Goal: Information Seeking & Learning: Learn about a topic

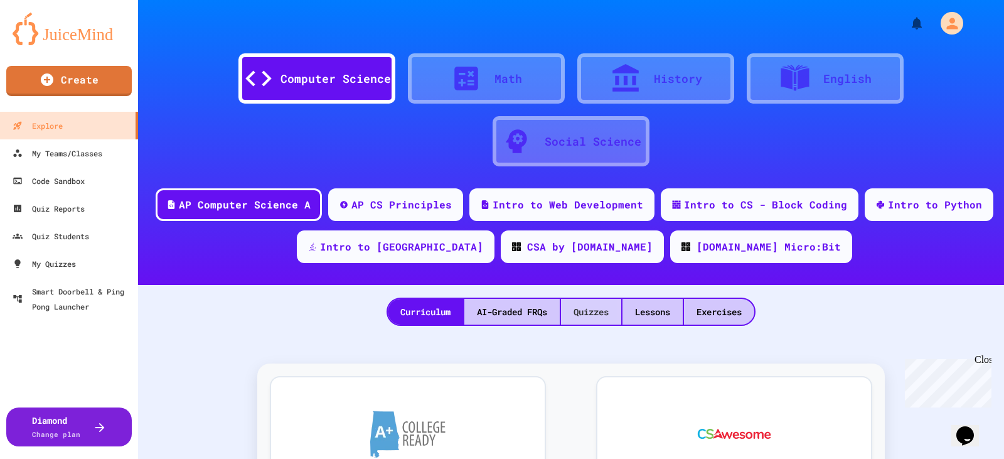
click at [606, 311] on div "Quizzes" at bounding box center [591, 312] width 60 height 26
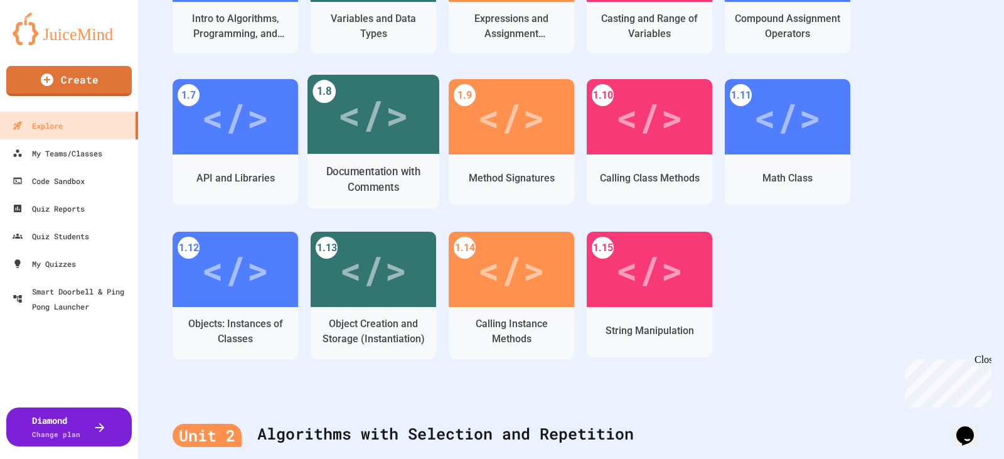
scroll to position [471, 0]
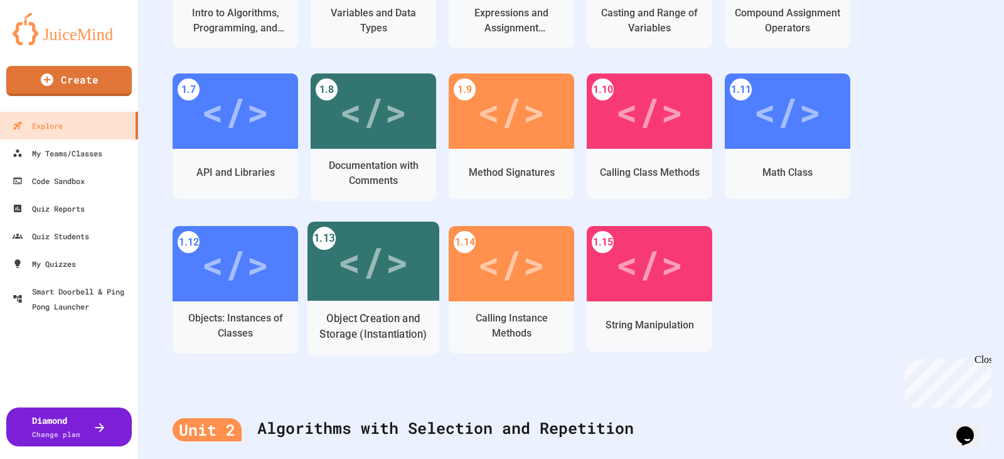
click at [378, 256] on div "</>" at bounding box center [373, 262] width 71 height 60
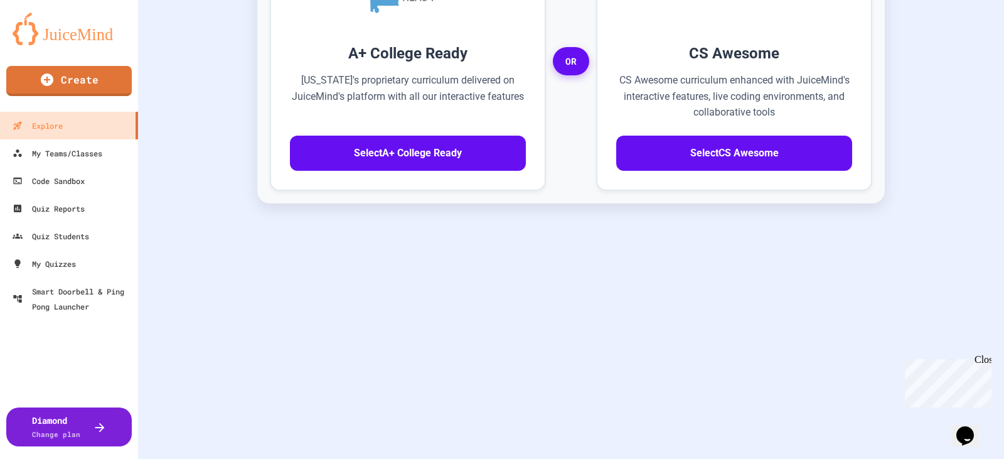
scroll to position [33, 0]
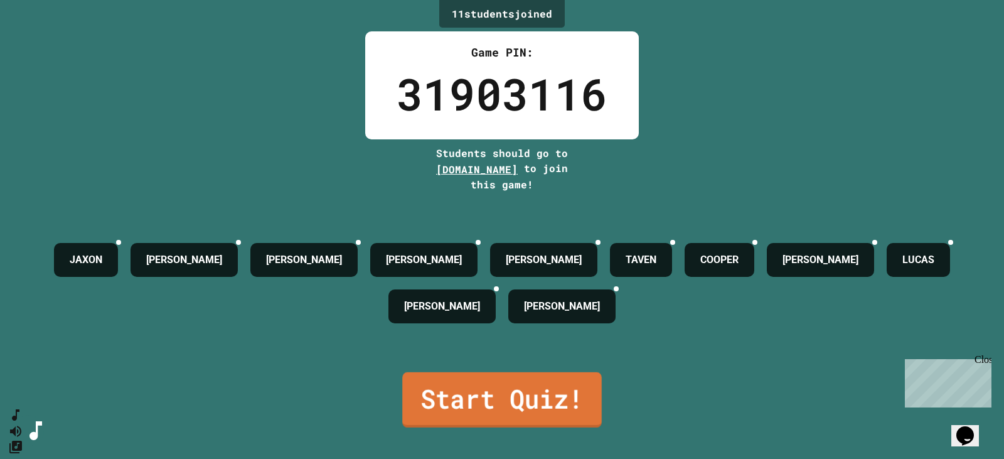
click at [484, 393] on link "Start Quiz!" at bounding box center [502, 399] width 200 height 55
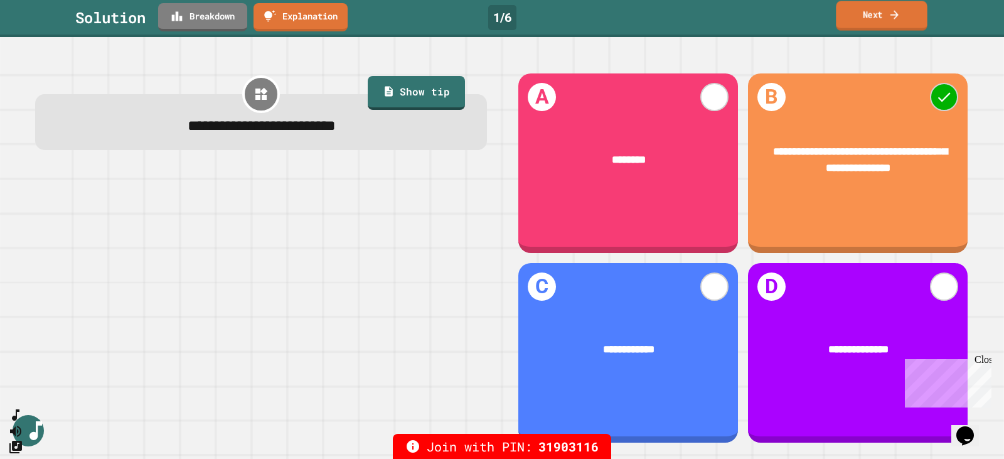
click at [875, 11] on link "Next" at bounding box center [881, 15] width 91 height 29
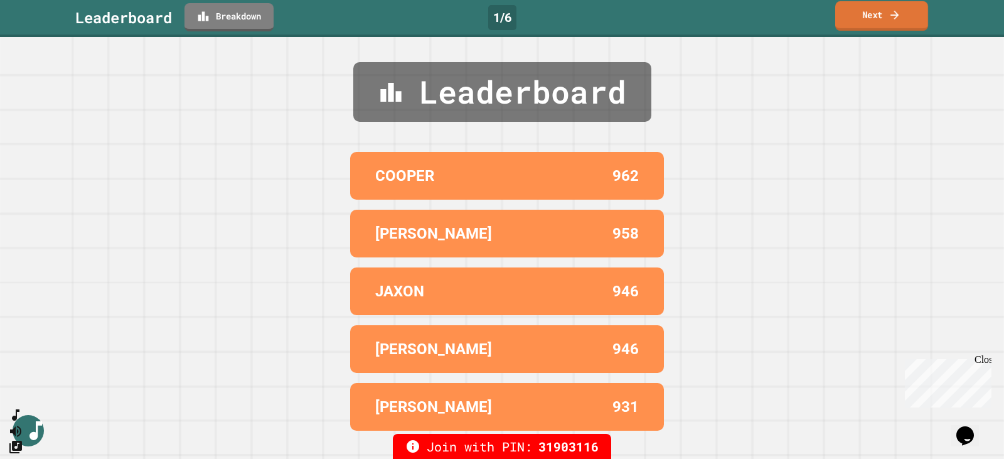
click at [871, 10] on link "Next" at bounding box center [881, 15] width 93 height 29
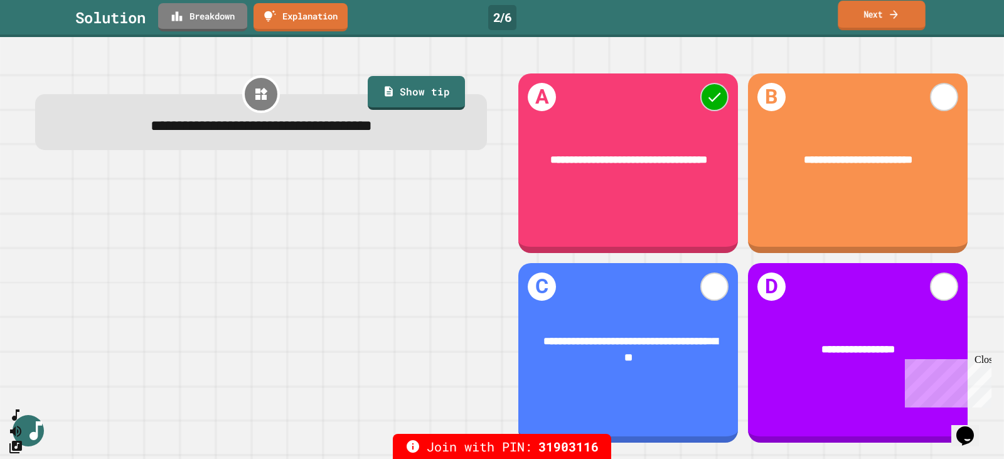
click at [867, 21] on link "Next" at bounding box center [881, 15] width 87 height 29
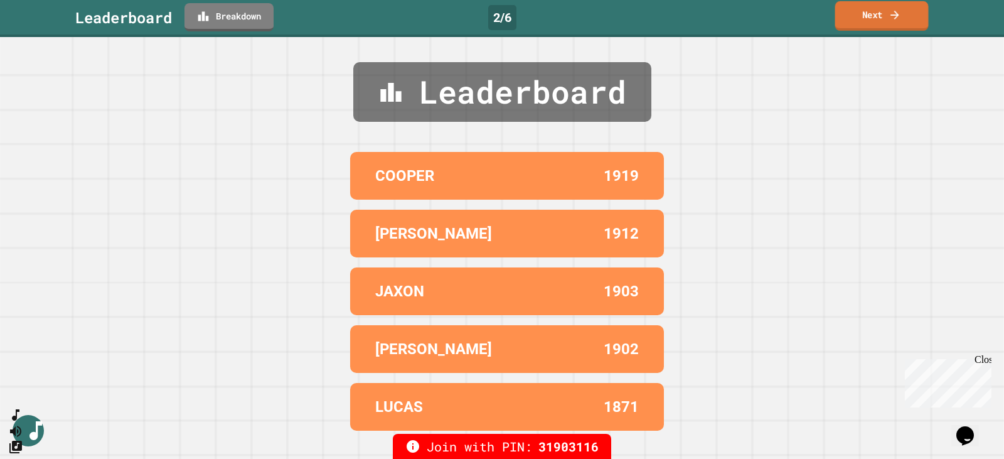
click at [872, 14] on link "Next" at bounding box center [881, 15] width 93 height 29
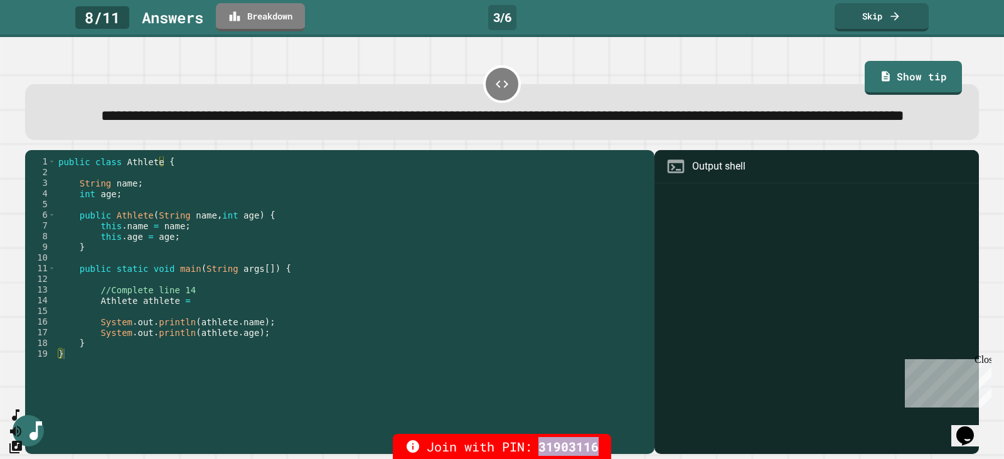
drag, startPoint x: 542, startPoint y: 449, endPoint x: 599, endPoint y: 442, distance: 58.1
click at [599, 442] on div "Join with PIN: 31903116" at bounding box center [502, 446] width 218 height 25
drag, startPoint x: 112, startPoint y: 247, endPoint x: 260, endPoint y: 240, distance: 148.3
click at [260, 240] on div "public class Athlete { String name ; int age ; public Athlete ( String name , i…" at bounding box center [352, 284] width 592 height 256
click at [198, 329] on div "public class Athlete { String name ; int age ; public Athlete ( String name , i…" at bounding box center [352, 284] width 592 height 256
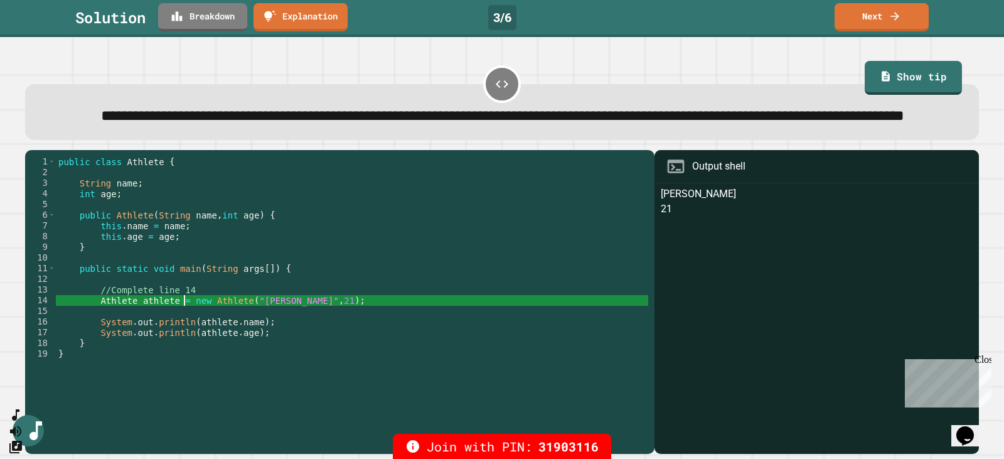
click at [325, 338] on div "public class Athlete { String name ; int age ; public Athlete ( String name , i…" at bounding box center [352, 284] width 592 height 256
click at [881, 13] on link "Next" at bounding box center [882, 15] width 88 height 29
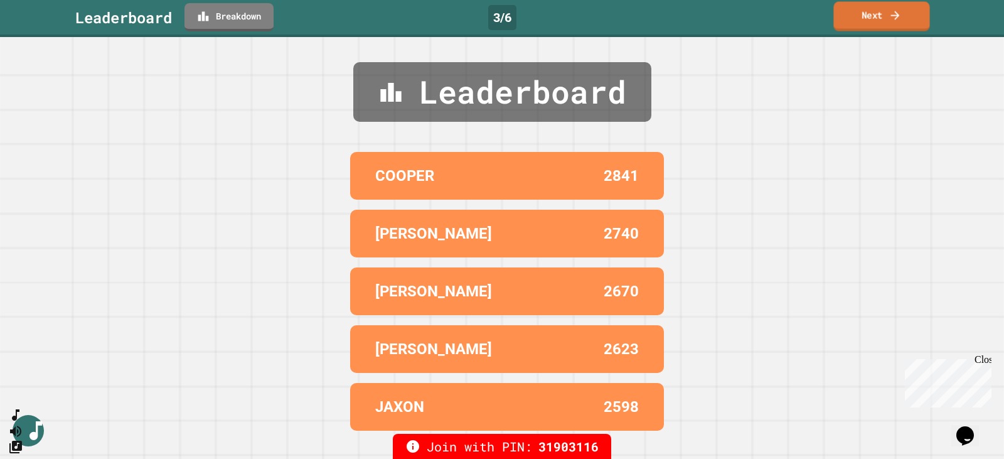
click at [871, 13] on link "Next" at bounding box center [881, 16] width 96 height 29
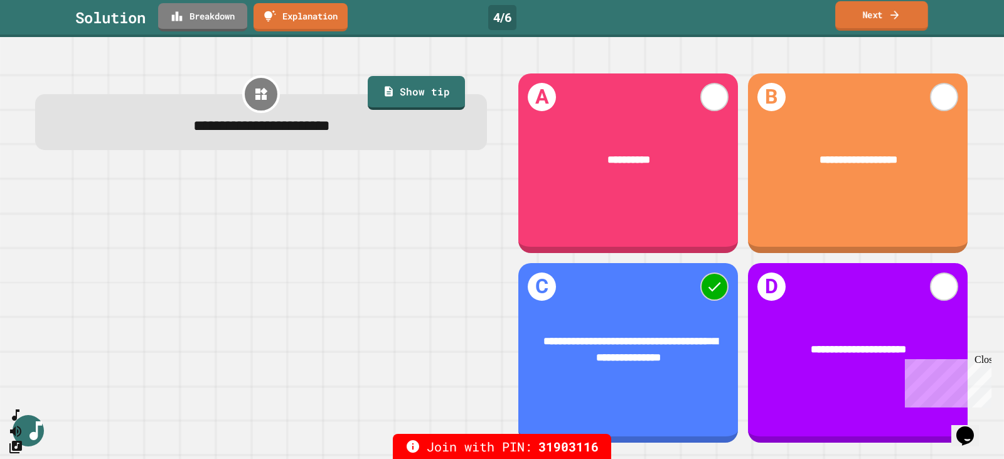
click at [874, 15] on link "Next" at bounding box center [881, 15] width 93 height 29
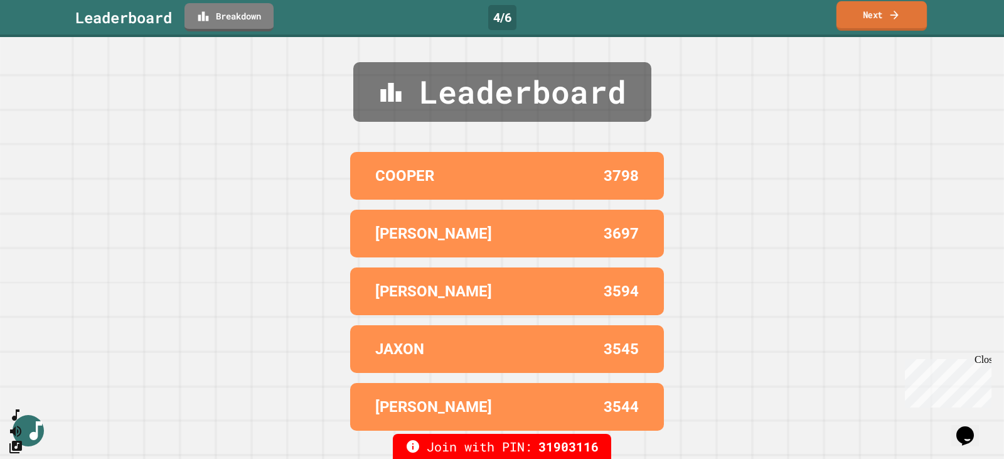
click at [900, 14] on icon at bounding box center [895, 14] width 12 height 13
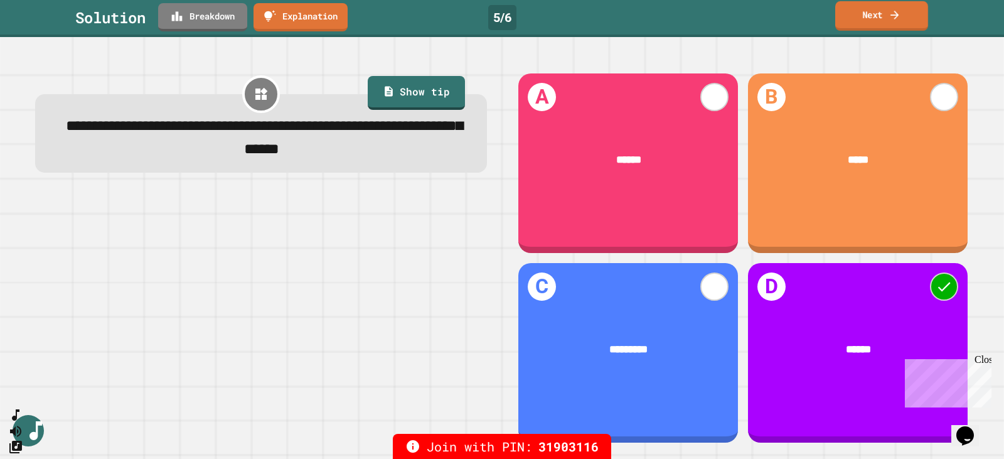
click at [888, 16] on link "Next" at bounding box center [881, 15] width 93 height 29
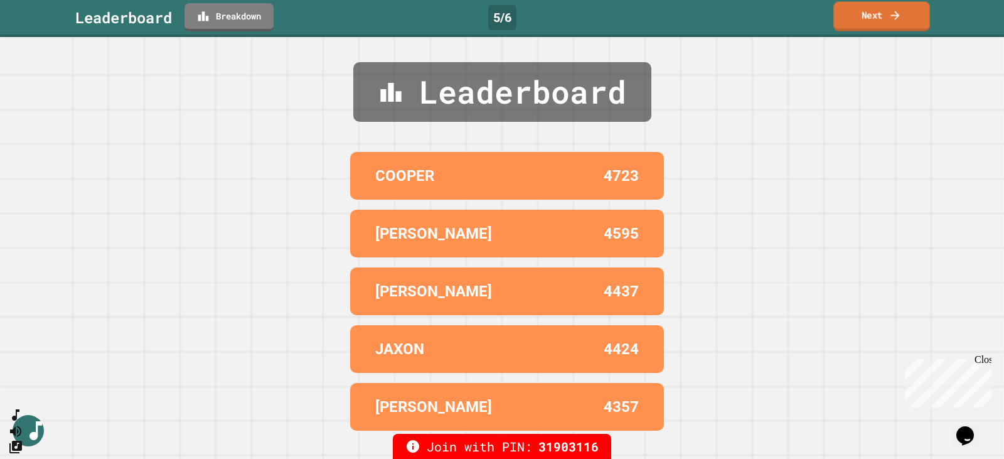
click at [885, 8] on link "Next" at bounding box center [881, 16] width 96 height 29
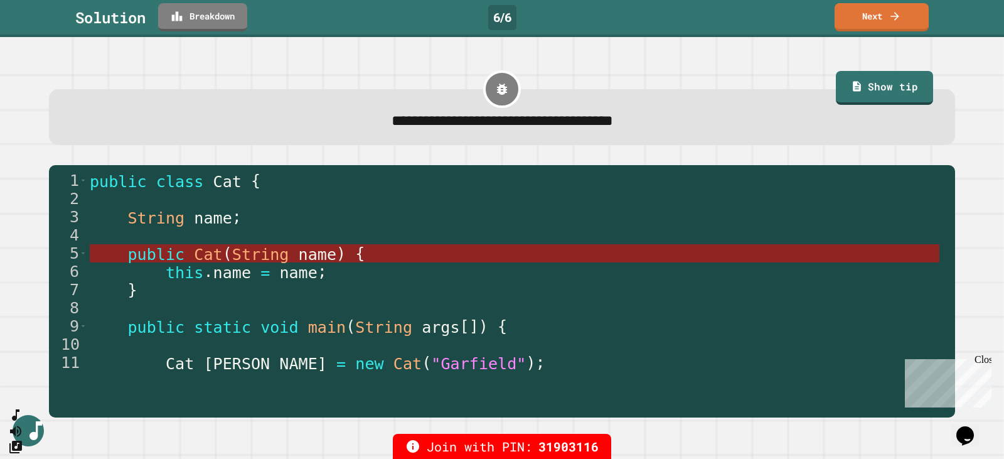
scroll to position [55, 0]
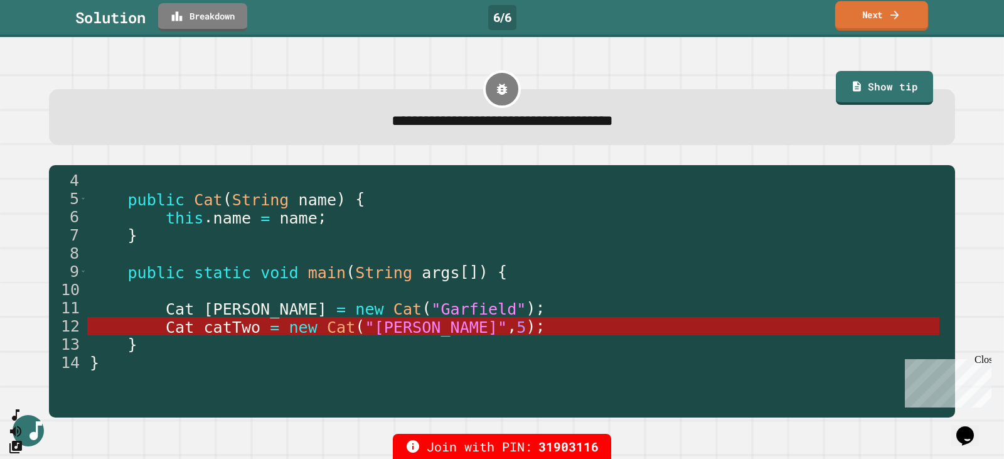
click at [880, 14] on link "Next" at bounding box center [881, 15] width 93 height 29
